Goal: Transaction & Acquisition: Download file/media

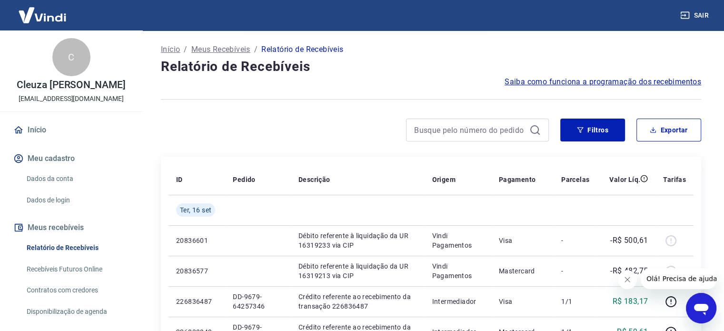
click at [651, 135] on button "Exportar" at bounding box center [668, 130] width 65 height 23
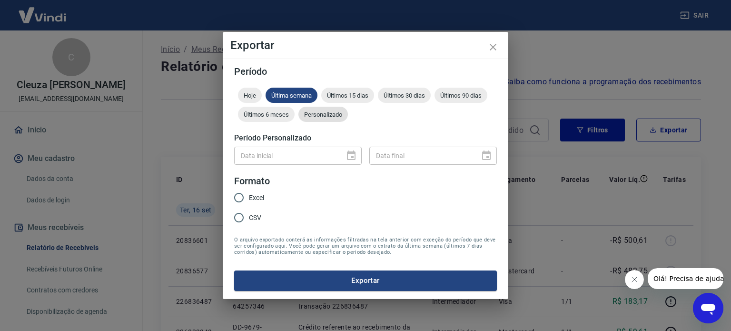
click at [325, 112] on span "Personalizado" at bounding box center [322, 114] width 49 height 7
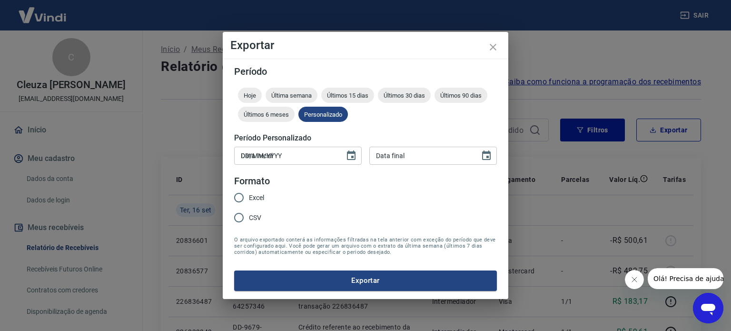
click at [284, 151] on input "DD/MM/YYYY" at bounding box center [286, 156] width 104 height 18
type input "08/09/2025"
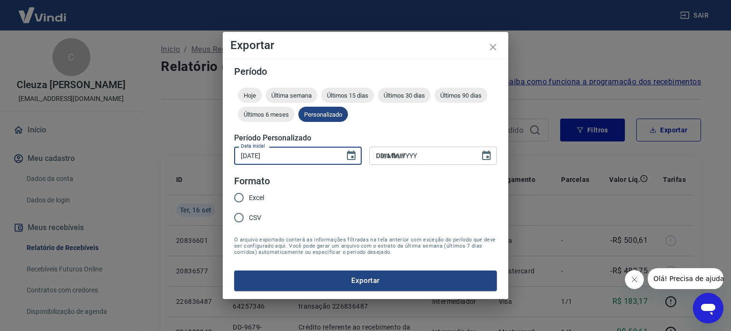
click at [395, 154] on input "DD/MM/YYYY" at bounding box center [421, 156] width 104 height 18
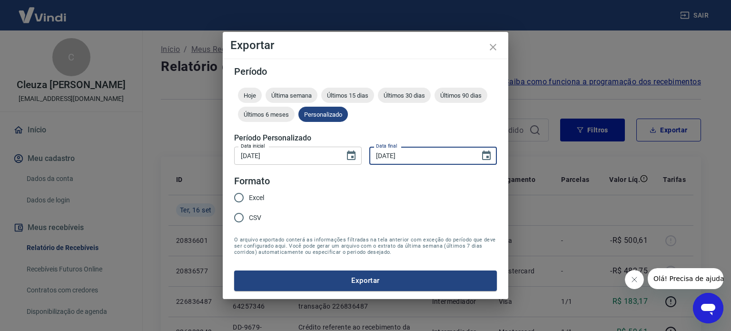
type input "14/09/2025"
click at [260, 217] on span "CSV" at bounding box center [255, 218] width 12 height 10
click at [249, 217] on input "CSV" at bounding box center [239, 218] width 20 height 20
radio input "true"
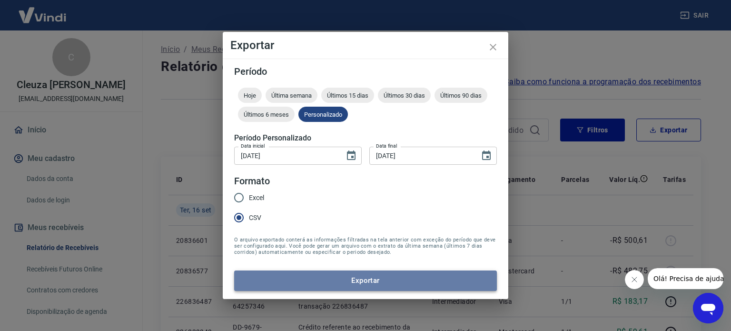
click at [338, 281] on button "Exportar" at bounding box center [365, 280] width 263 height 20
